Goal: Check status: Verify the current state of an ongoing process or item

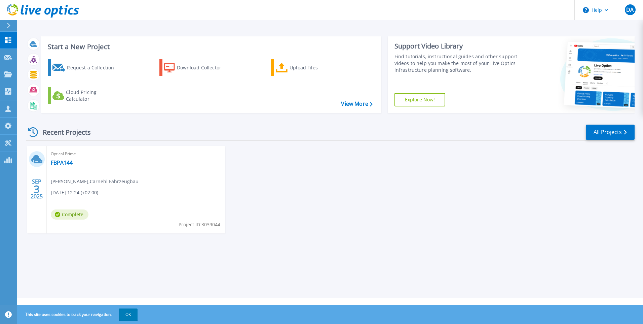
click at [57, 136] on div "Recent Projects" at bounding box center [63, 132] width 74 height 16
click at [319, 173] on div "SEP 3 2025 Optical Prime FBPA144 Waldemar Baier , Carnehl Fahrzeugbau 09.03.202…" at bounding box center [328, 196] width 614 height 101
click at [60, 165] on link "FBPA144" at bounding box center [62, 162] width 22 height 7
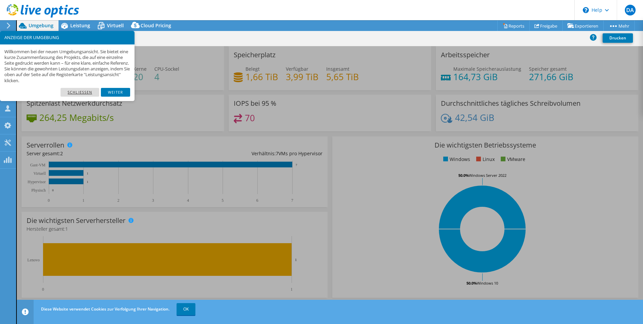
click at [87, 94] on link "Schließen" at bounding box center [80, 92] width 39 height 9
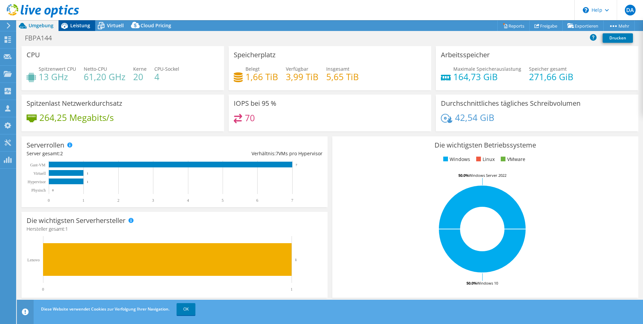
click at [76, 24] on span "Leistung" at bounding box center [80, 25] width 20 height 6
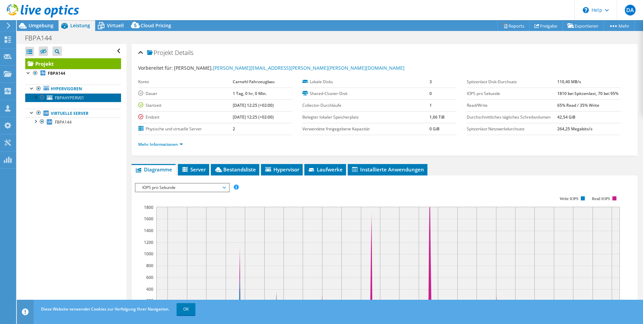
click at [63, 101] on link "FBPAHYPERV01" at bounding box center [73, 97] width 96 height 9
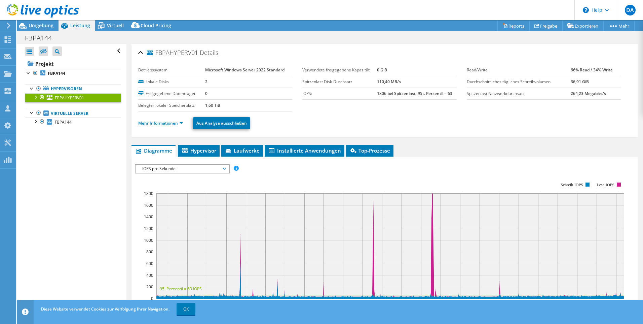
click at [37, 96] on div at bounding box center [35, 96] width 7 height 7
click at [29, 74] on div at bounding box center [28, 72] width 7 height 7
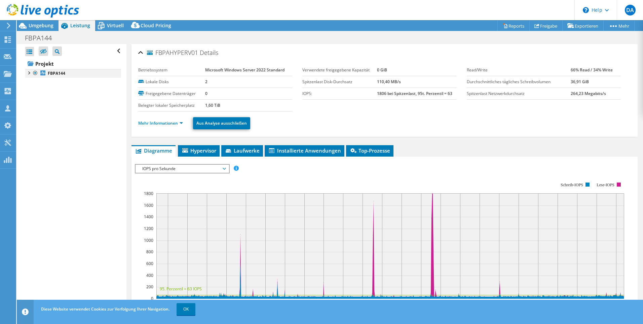
click at [29, 74] on div at bounding box center [28, 72] width 7 height 7
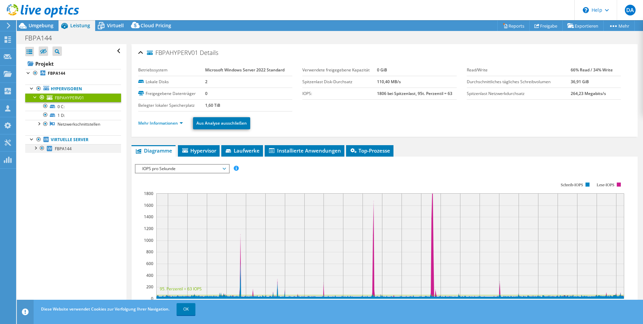
click at [36, 149] on div at bounding box center [35, 147] width 7 height 7
click at [67, 151] on link "FBPA144" at bounding box center [73, 148] width 96 height 9
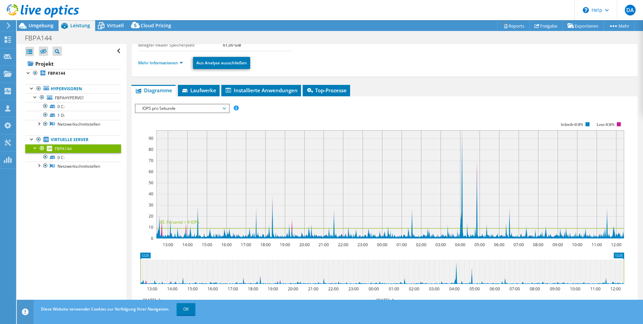
scroll to position [67, 0]
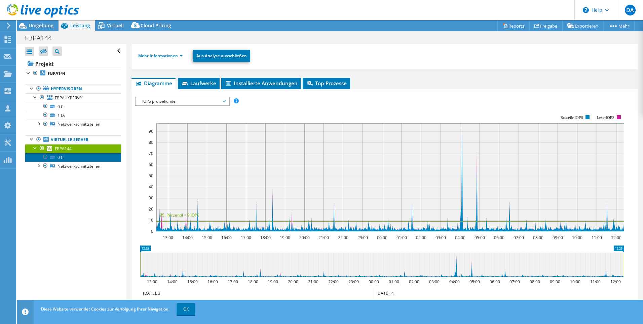
click at [82, 157] on link "0 C:" at bounding box center [73, 157] width 96 height 9
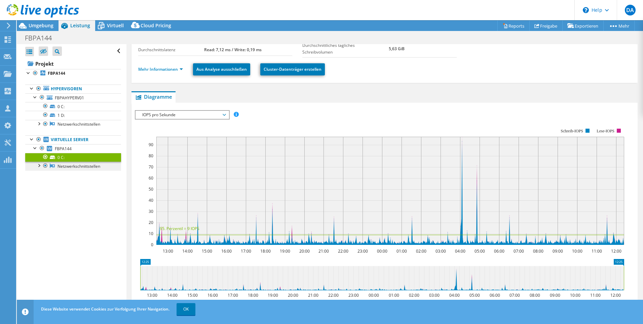
click at [86, 169] on link "Netzwerkschnittstellen" at bounding box center [73, 165] width 96 height 9
click at [85, 165] on link "Netzwerkschnittstellen" at bounding box center [73, 165] width 96 height 9
click at [40, 164] on div at bounding box center [38, 164] width 7 height 7
click at [74, 179] on link "vmxnet3 Ethernet Adapter" at bounding box center [73, 175] width 96 height 9
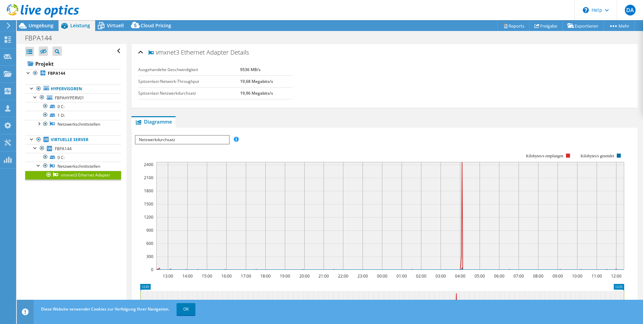
scroll to position [0, 0]
